Goal: Task Accomplishment & Management: Manage account settings

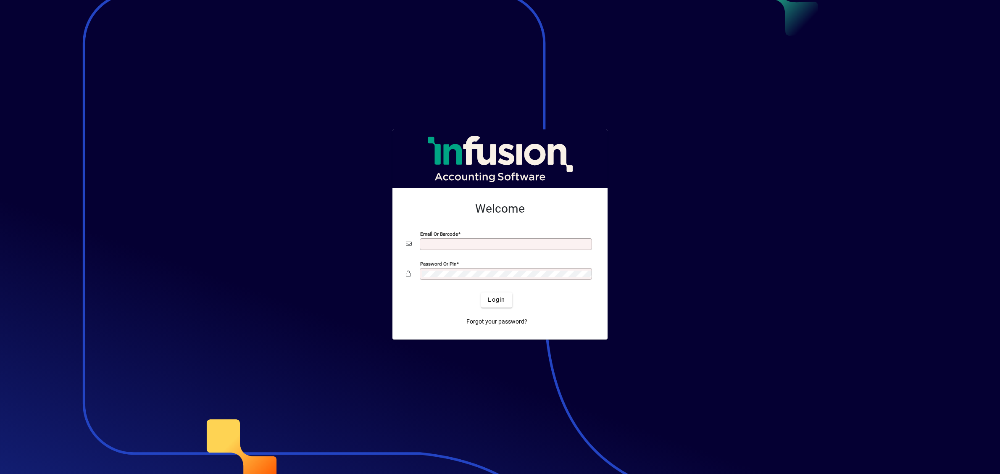
type input "**********"
click at [496, 302] on span "Login" at bounding box center [496, 299] width 17 height 9
